Goal: Information Seeking & Learning: Learn about a topic

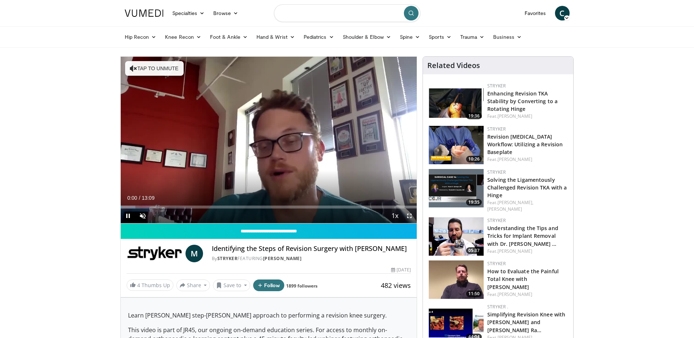
drag, startPoint x: 323, startPoint y: 14, endPoint x: 327, endPoint y: 13, distance: 3.8
click at [323, 14] on input "Search topics, interventions" at bounding box center [347, 13] width 146 height 18
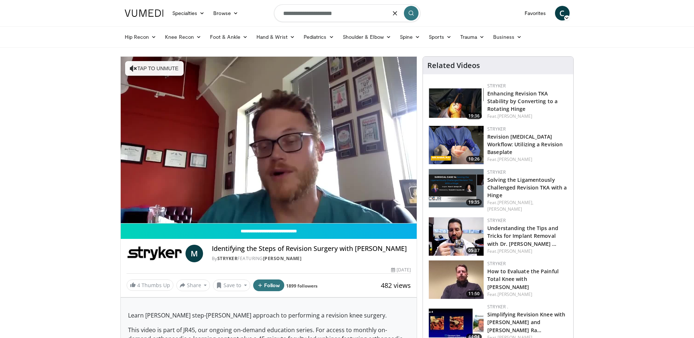
type input "**********"
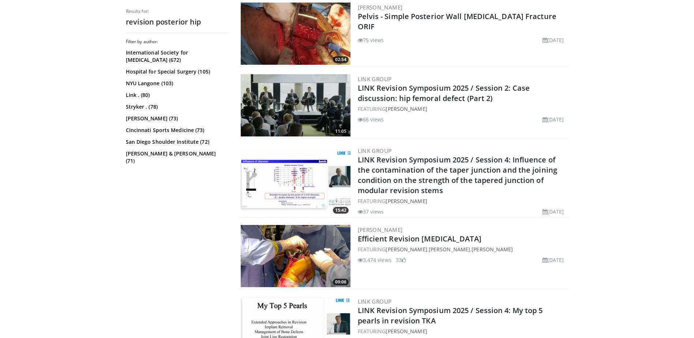
scroll to position [1707, 0]
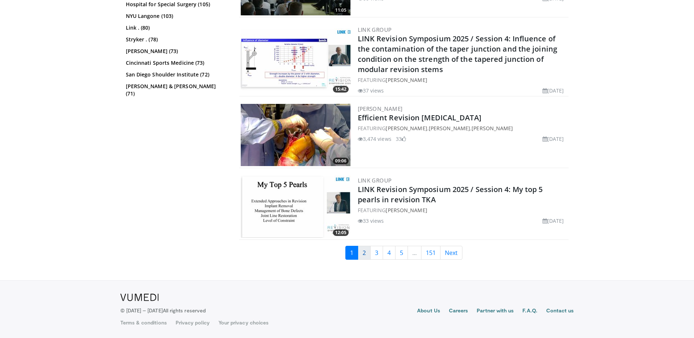
click at [366, 254] on link "2" at bounding box center [364, 253] width 13 height 14
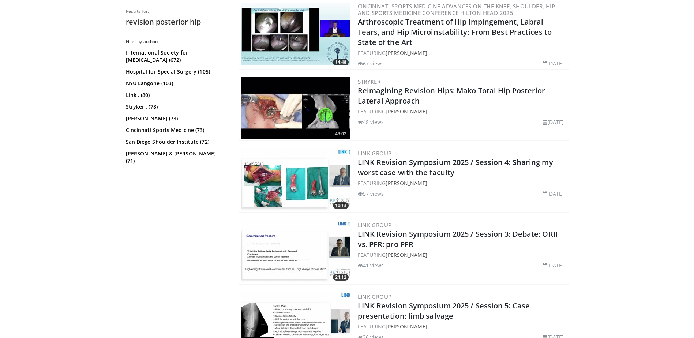
scroll to position [805, 0]
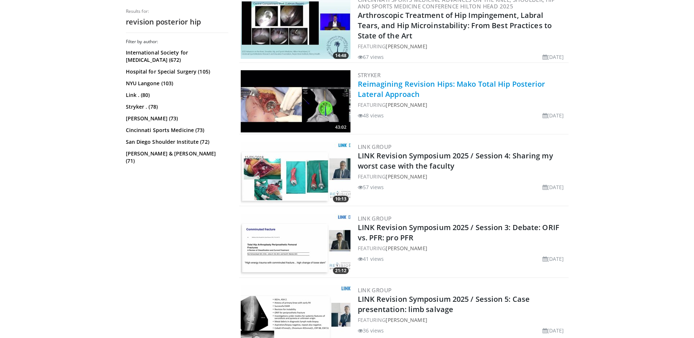
click at [402, 91] on link "Reimagining Revision Hips: Mako Total Hip Posterior Lateral Approach" at bounding box center [452, 89] width 188 height 20
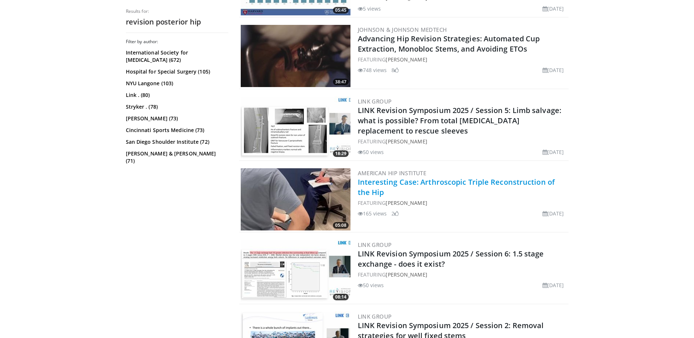
scroll to position [1354, 0]
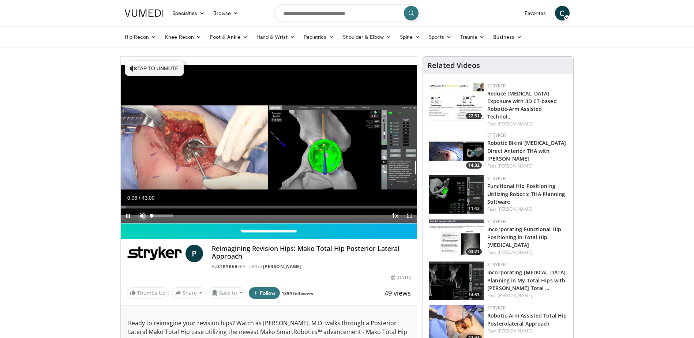
click at [144, 215] on span "Video Player" at bounding box center [142, 216] width 15 height 15
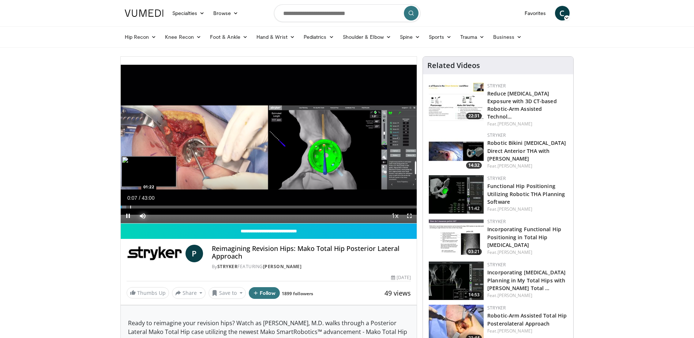
click at [130, 206] on div "Progress Bar" at bounding box center [130, 207] width 1 height 3
click at [133, 207] on div "Progress Bar" at bounding box center [133, 207] width 1 height 3
click at [138, 207] on div "Progress Bar" at bounding box center [137, 207] width 1 height 3
click at [156, 207] on div "Progress Bar" at bounding box center [156, 207] width 1 height 3
click at [167, 206] on div "Progress Bar" at bounding box center [166, 207] width 1 height 3
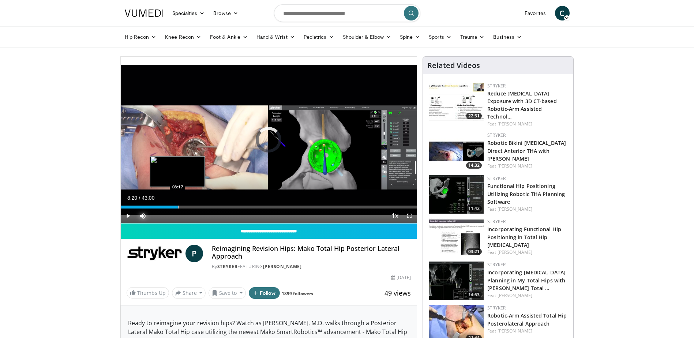
click at [178, 206] on div "Progress Bar" at bounding box center [178, 207] width 1 height 3
click at [193, 206] on div "Progress Bar" at bounding box center [193, 207] width 1 height 3
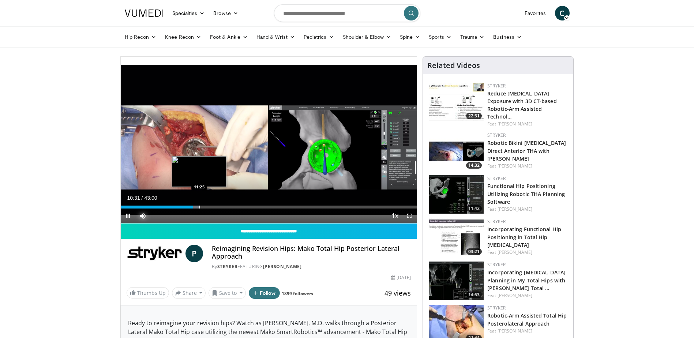
click at [200, 206] on div "Progress Bar" at bounding box center [199, 207] width 1 height 3
click at [209, 206] on div "Progress Bar" at bounding box center [209, 207] width 1 height 3
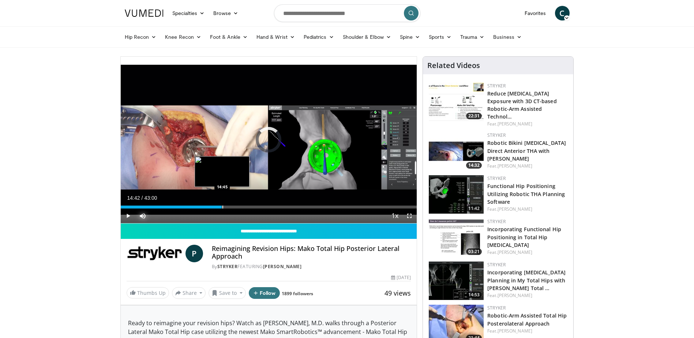
click at [222, 206] on div "Progress Bar" at bounding box center [222, 207] width 1 height 3
click at [232, 206] on div "Progress Bar" at bounding box center [232, 207] width 1 height 3
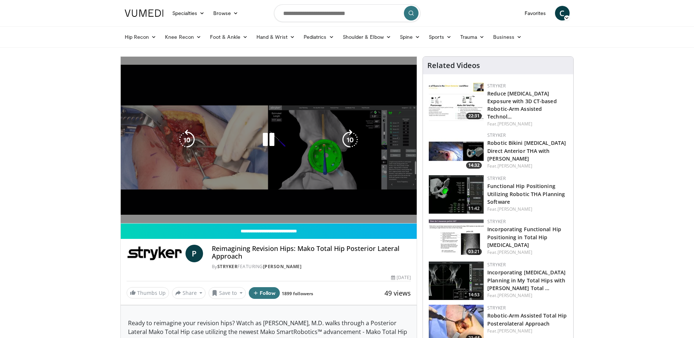
click at [244, 206] on div "10 seconds Tap to unmute" at bounding box center [269, 140] width 296 height 166
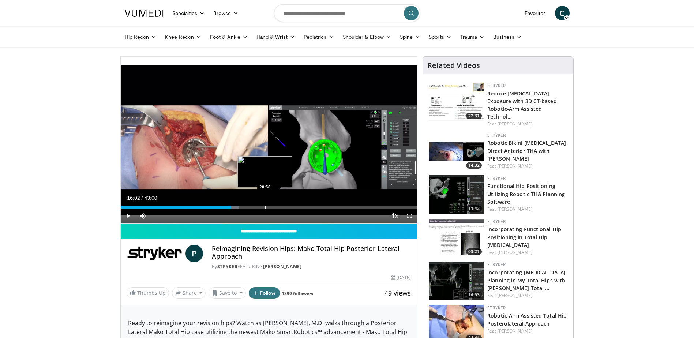
click at [265, 206] on div "Progress Bar" at bounding box center [265, 207] width 1 height 3
click at [258, 206] on div "Progress Bar" at bounding box center [258, 207] width 1 height 3
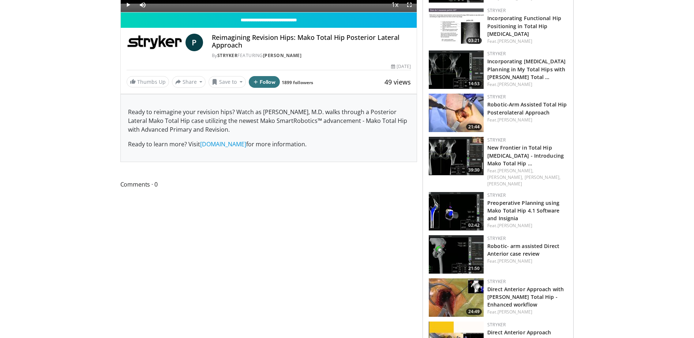
scroll to position [256, 0]
